Goal: Entertainment & Leisure: Consume media (video, audio)

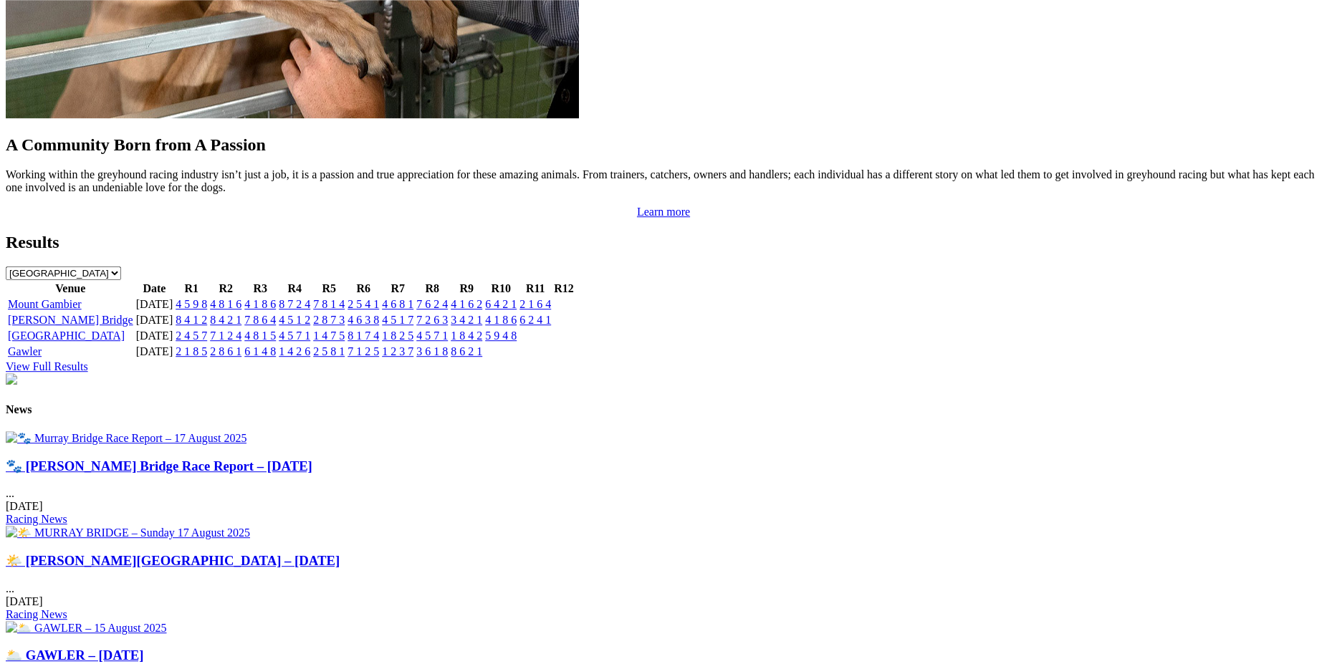
scroll to position [1395, 0]
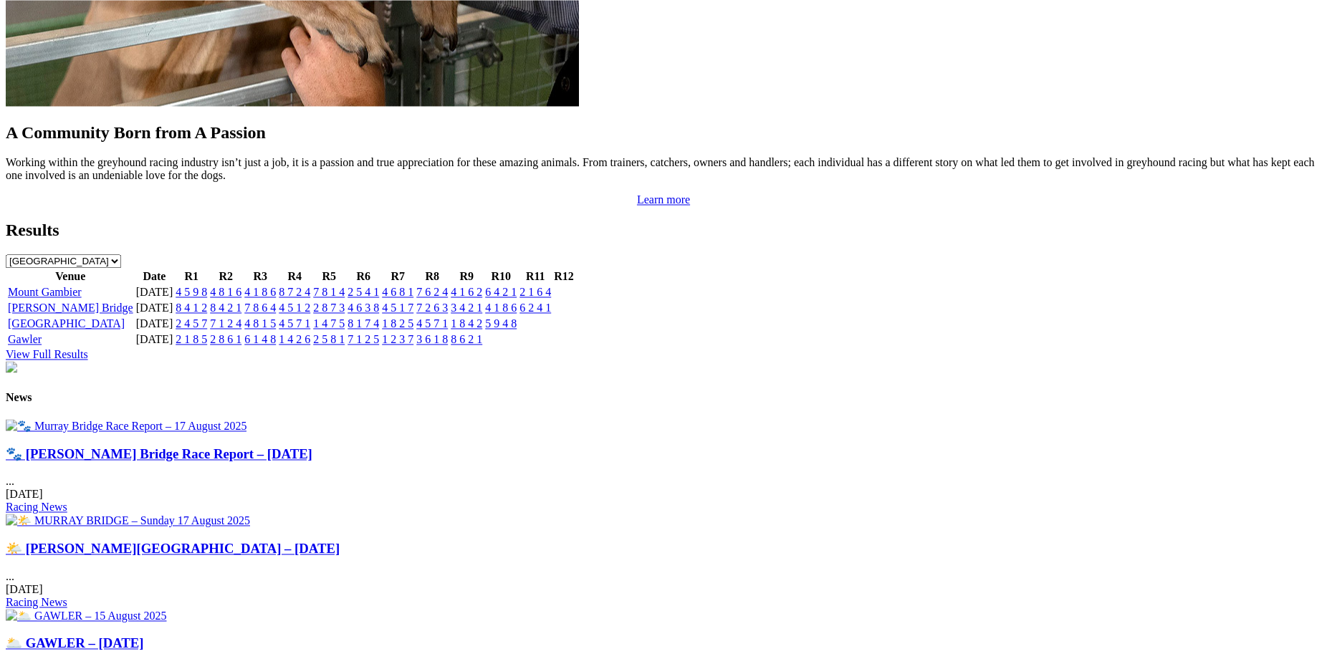
click at [288, 461] on link "🐾 Murray Bridge Race Report – 17 August 2025" at bounding box center [159, 453] width 307 height 15
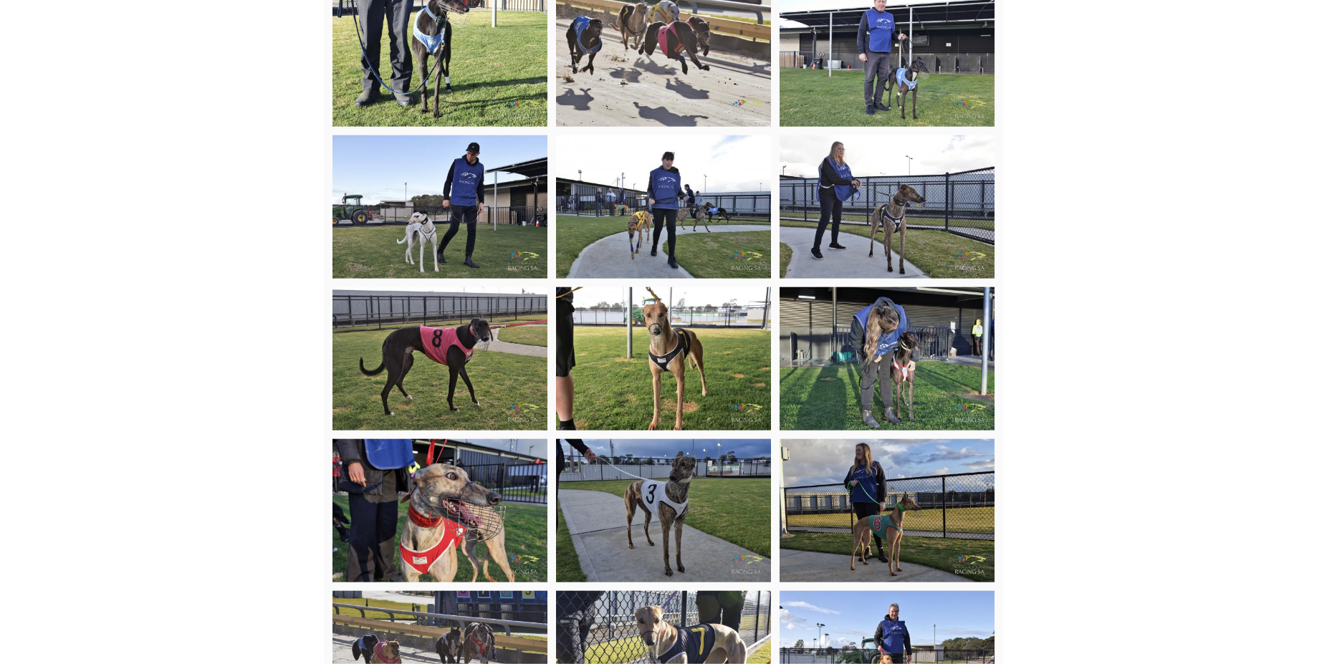
scroll to position [1589, 0]
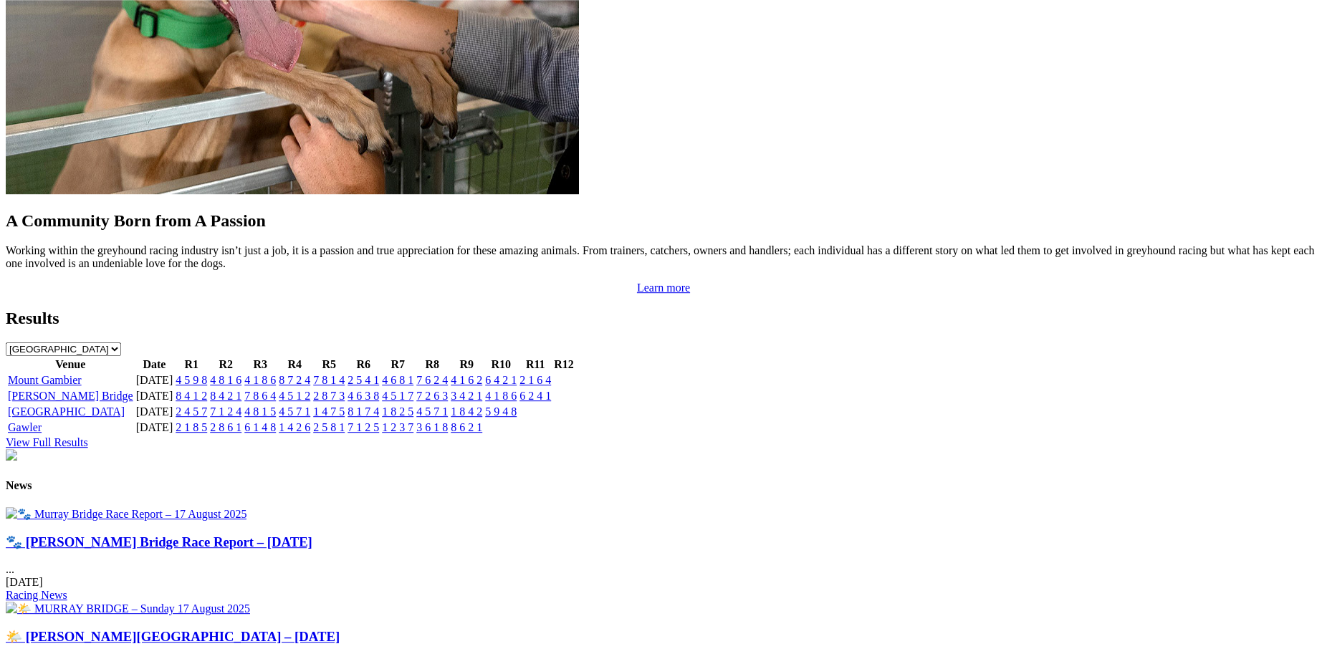
scroll to position [1322, 0]
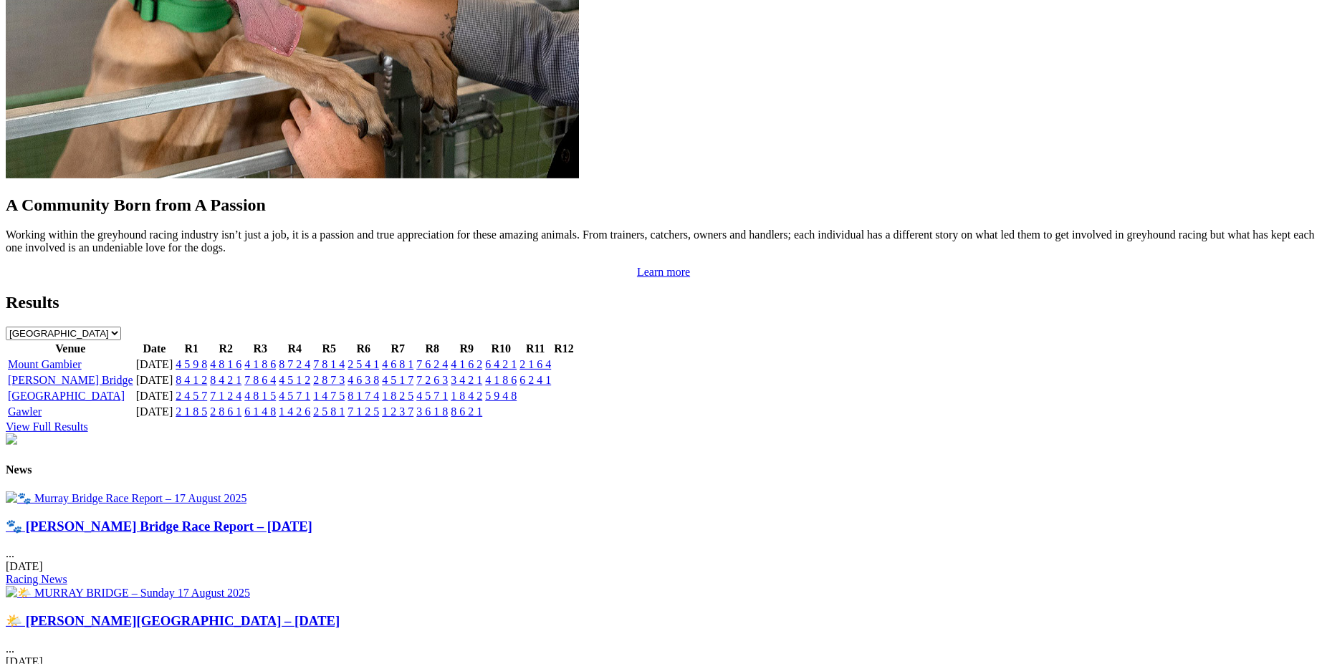
click at [413, 358] on link "4 6 8 1" at bounding box center [398, 364] width 32 height 12
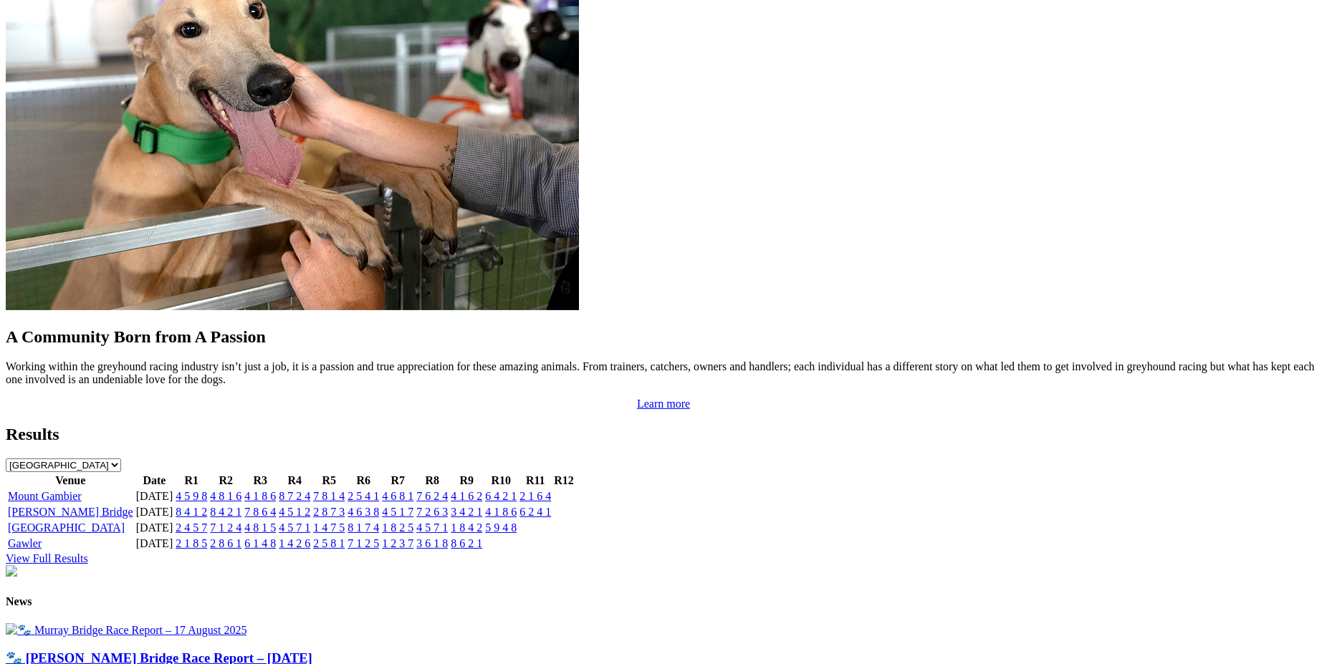
scroll to position [1178, 0]
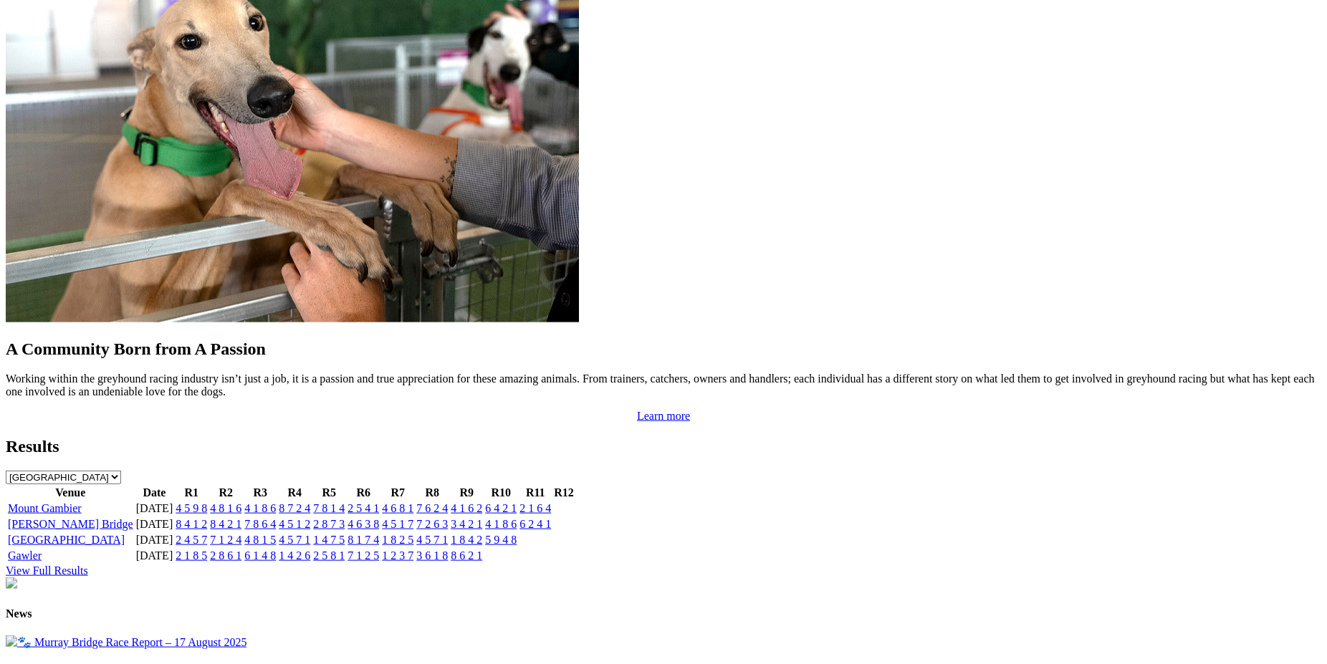
click at [413, 502] on link "4 6 8 1" at bounding box center [398, 508] width 32 height 12
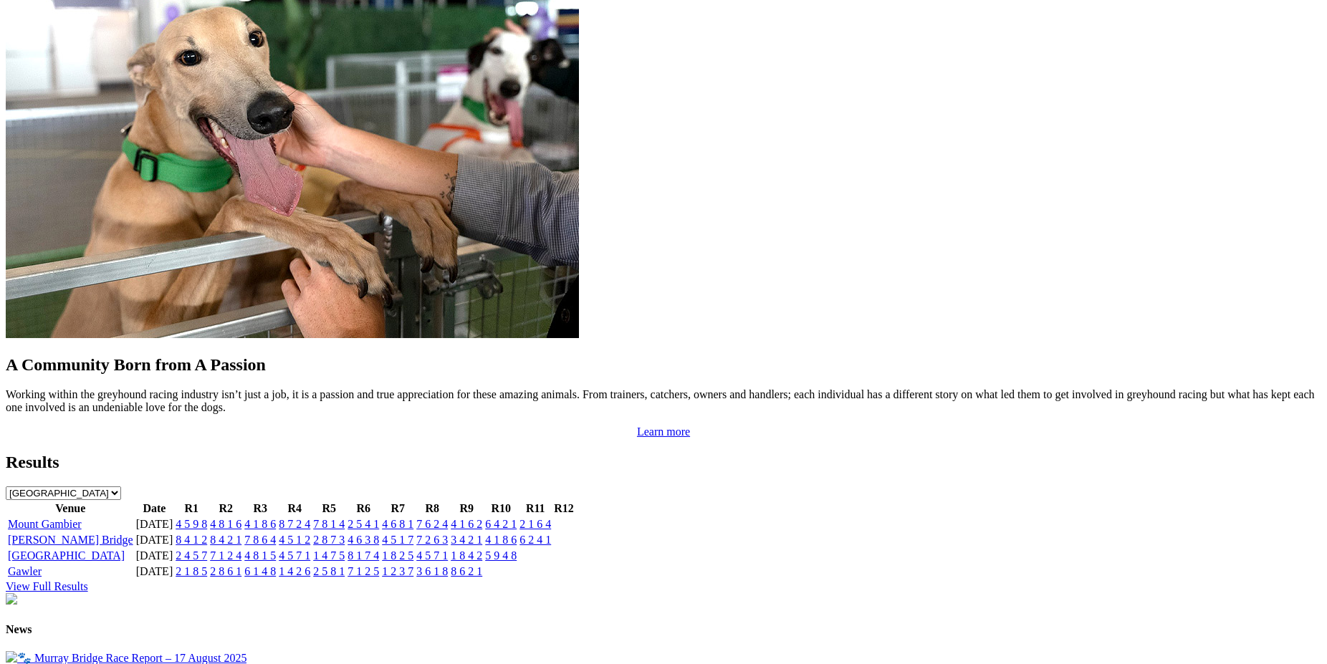
scroll to position [1167, 0]
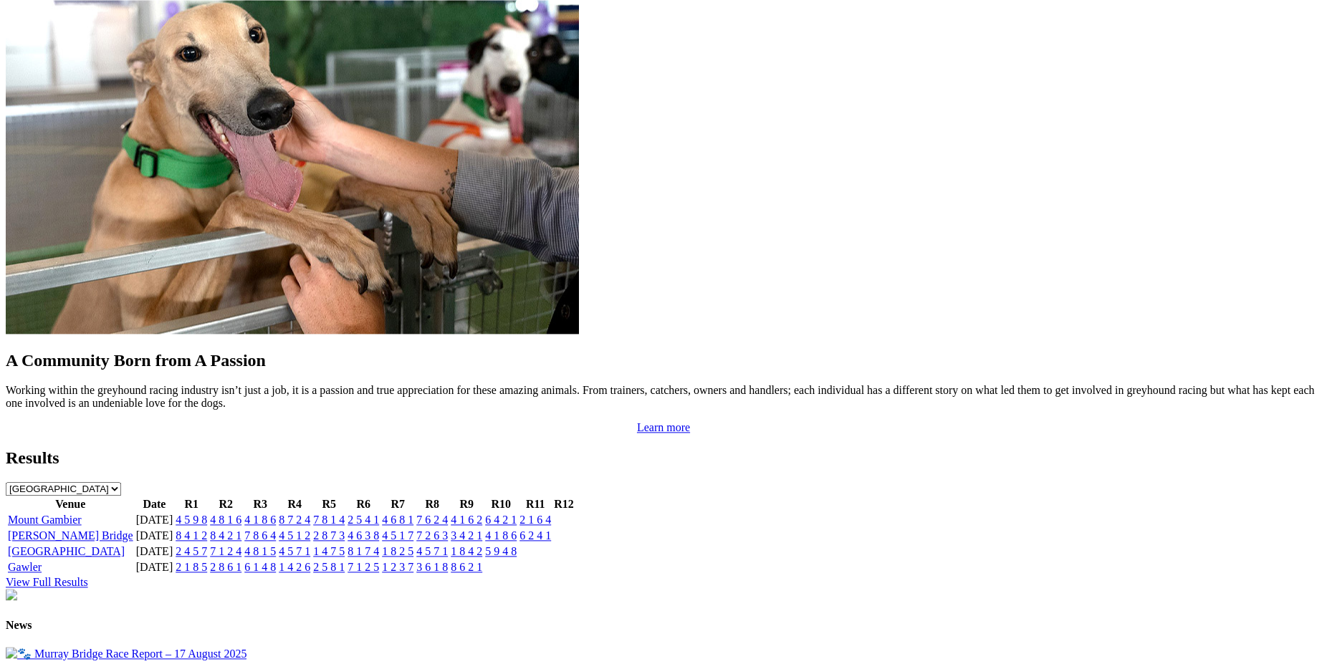
click at [413, 514] on link "4 6 8 1" at bounding box center [398, 520] width 32 height 12
